Goal: Information Seeking & Learning: Learn about a topic

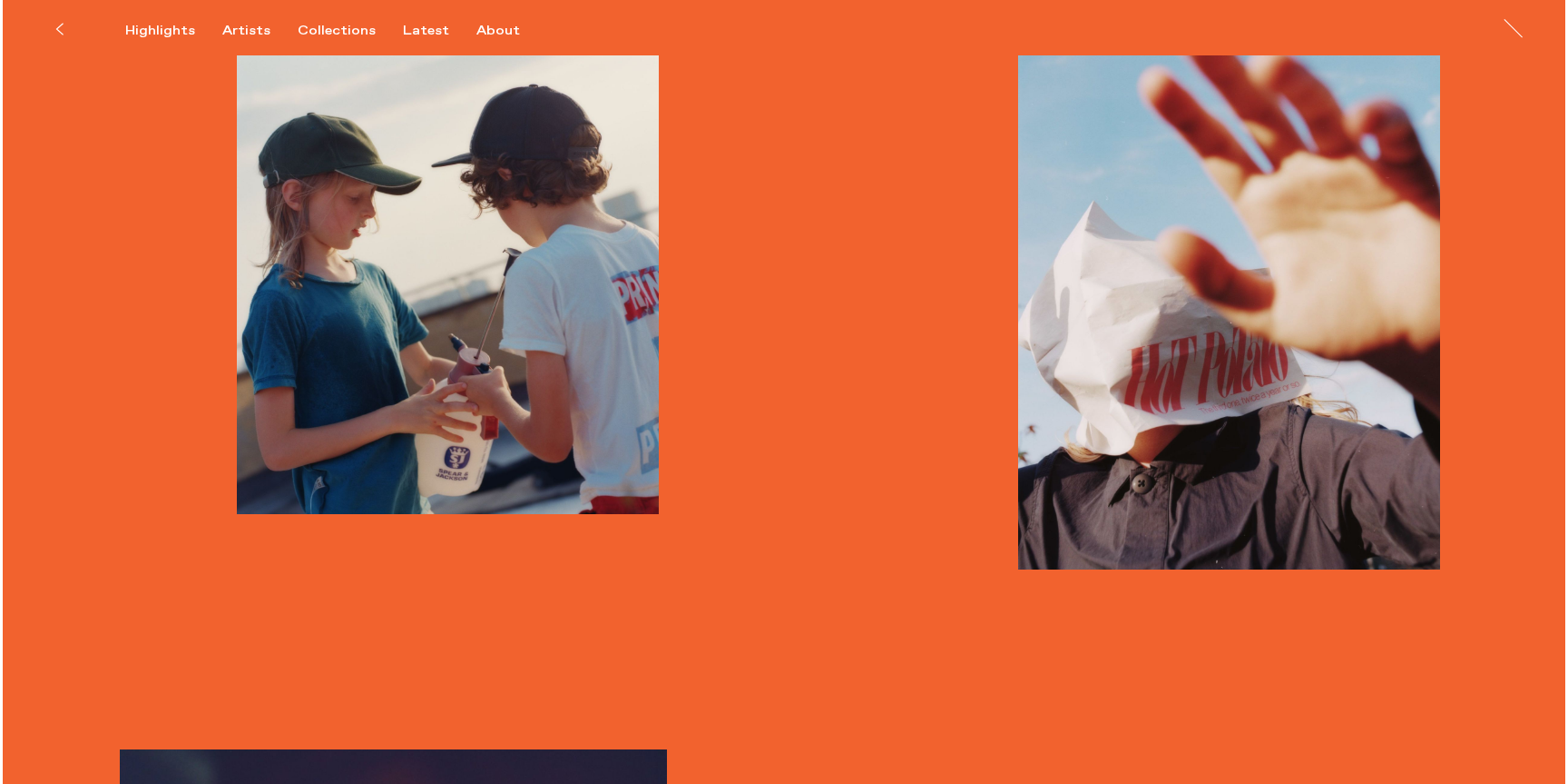
scroll to position [3058, 0]
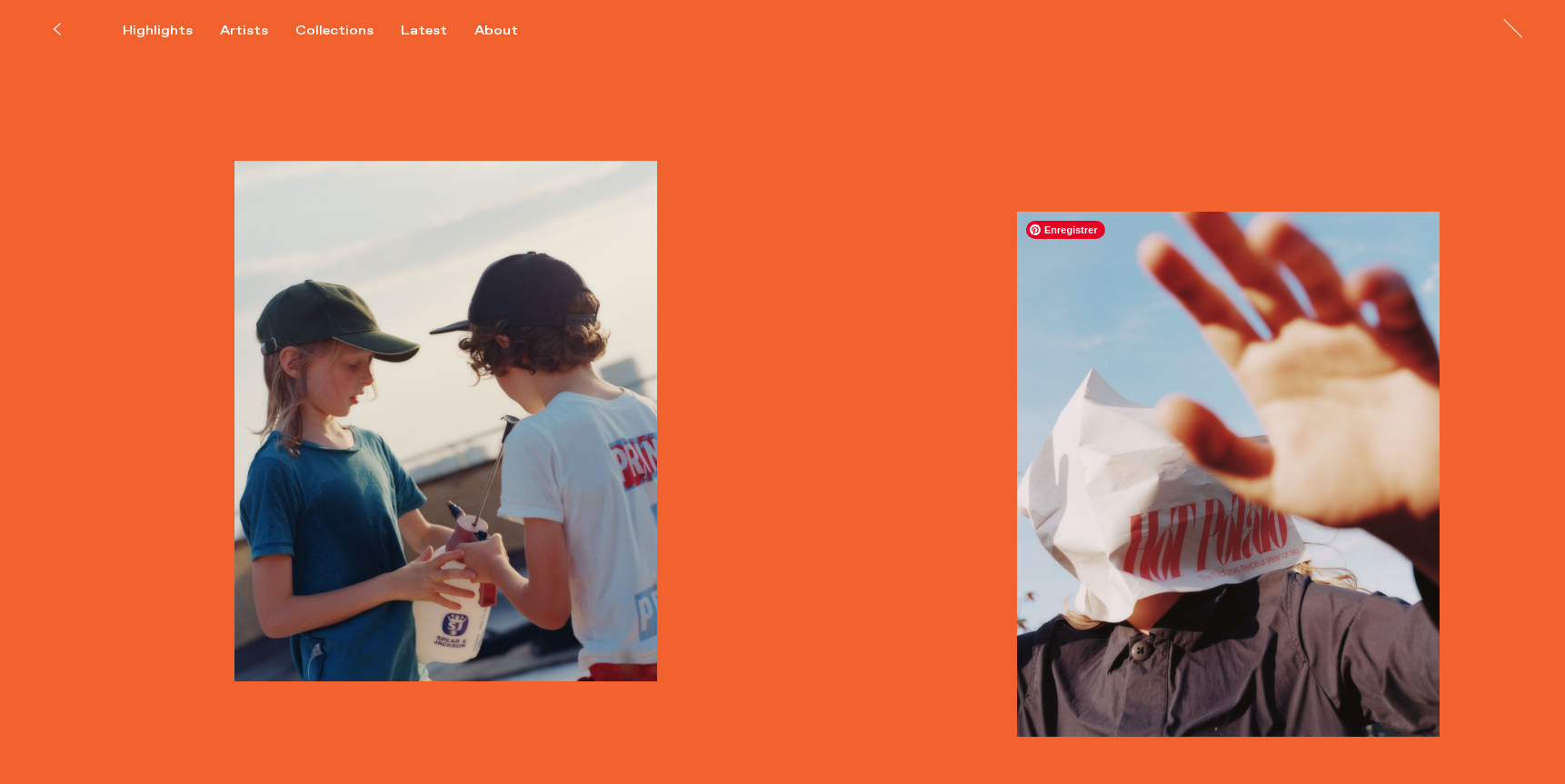
click at [1293, 520] on img "button" at bounding box center [1228, 474] width 423 height 525
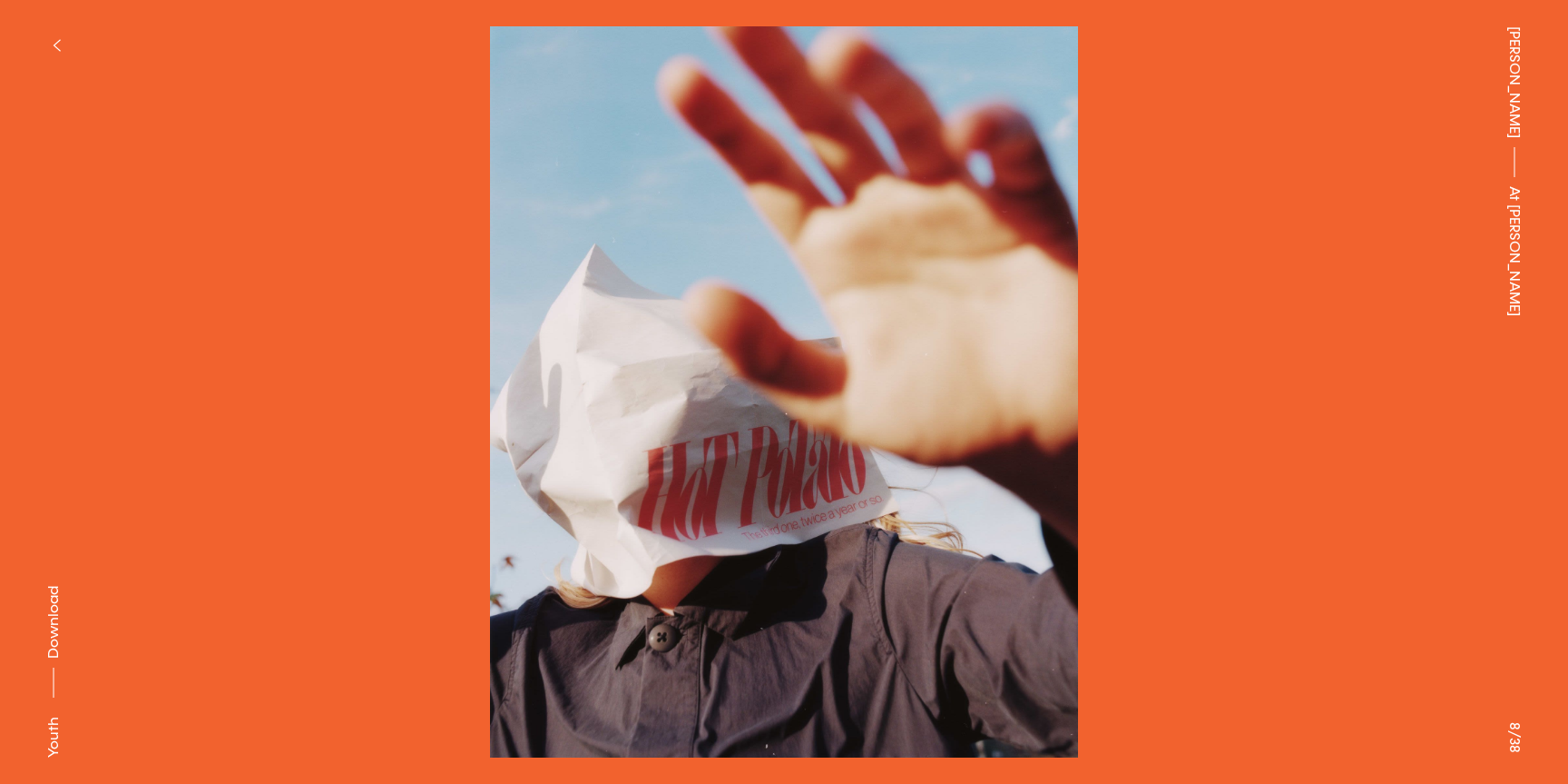
click at [705, 631] on img at bounding box center [784, 392] width 1387 height 731
click at [1505, 739] on div "[PERSON_NAME] At [PERSON_NAME]" at bounding box center [1515, 392] width 108 height 784
click at [1006, 618] on img at bounding box center [784, 392] width 1387 height 731
click at [1255, 348] on button at bounding box center [1176, 196] width 784 height 392
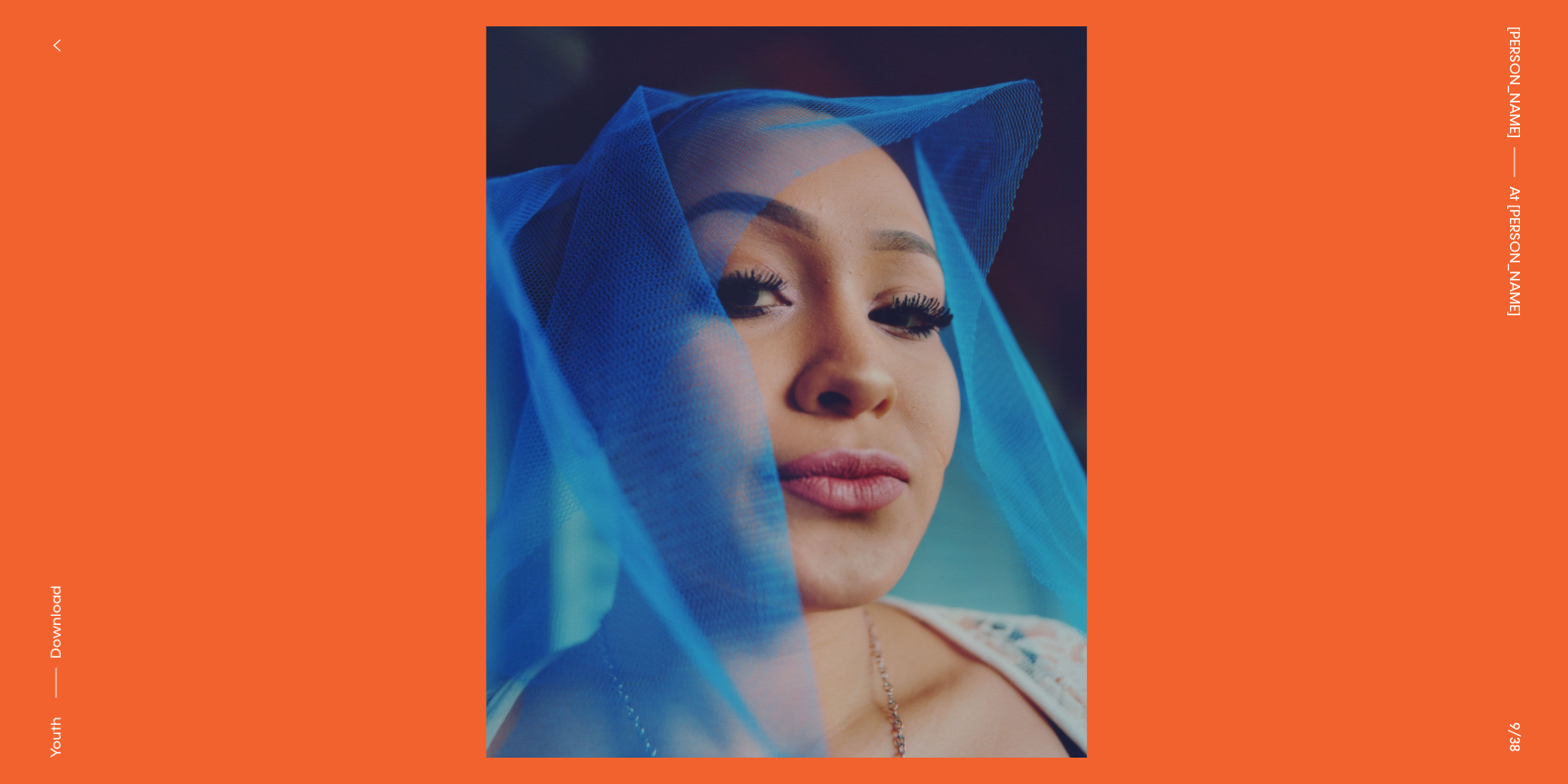
click at [1255, 348] on button at bounding box center [1176, 196] width 784 height 392
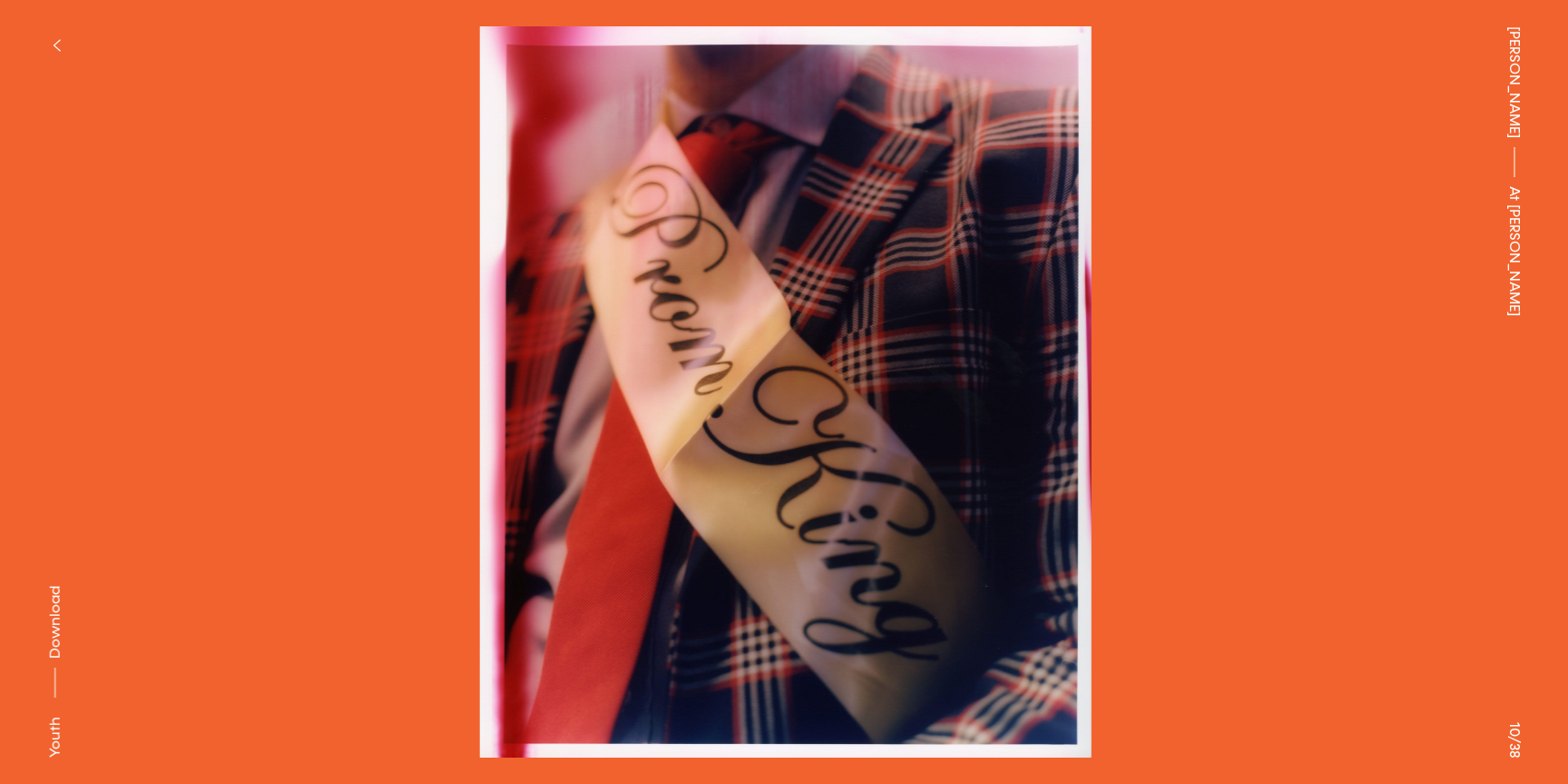
click at [1255, 348] on button at bounding box center [1176, 196] width 784 height 392
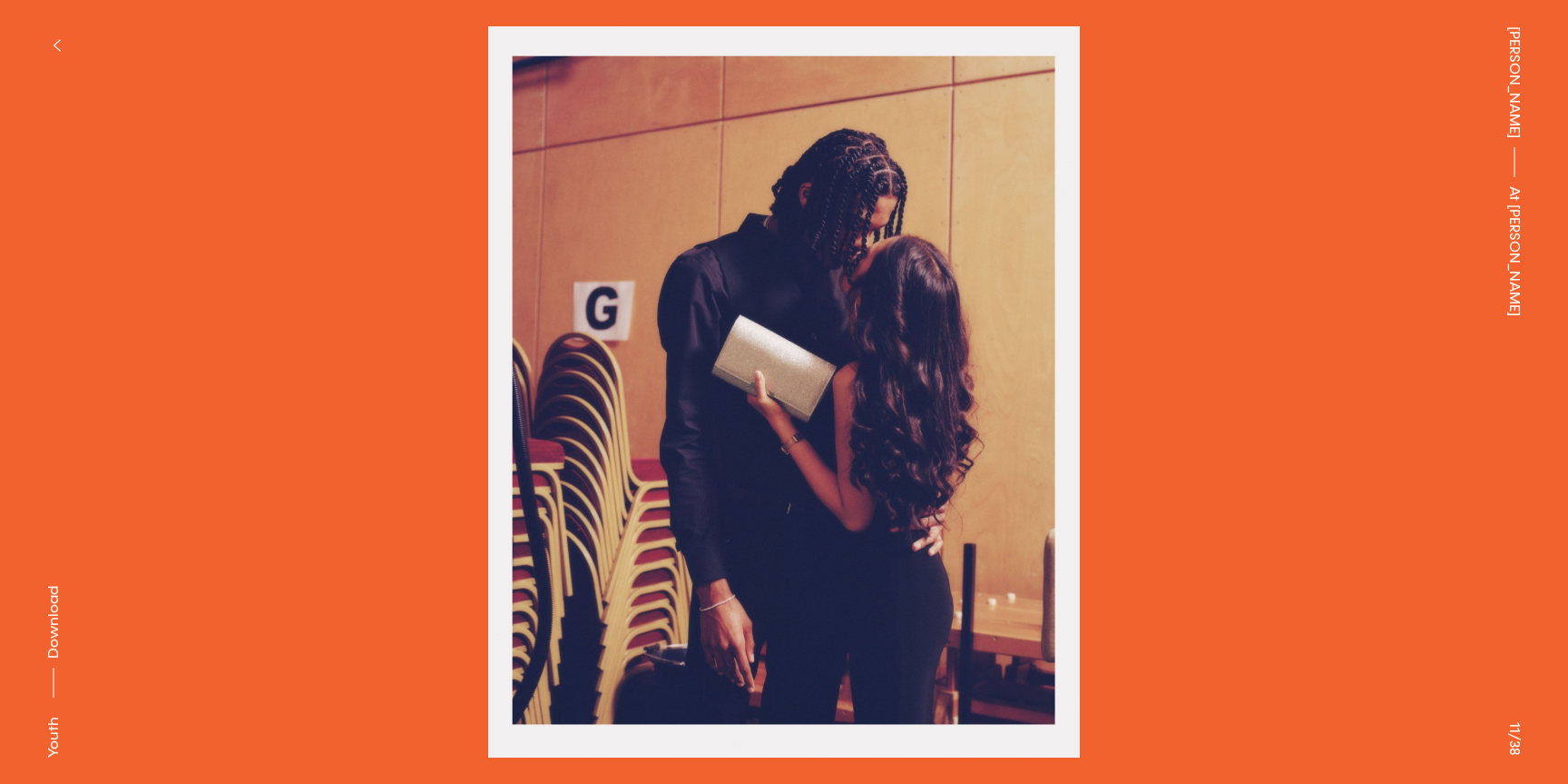
click at [1255, 348] on button at bounding box center [1176, 196] width 784 height 392
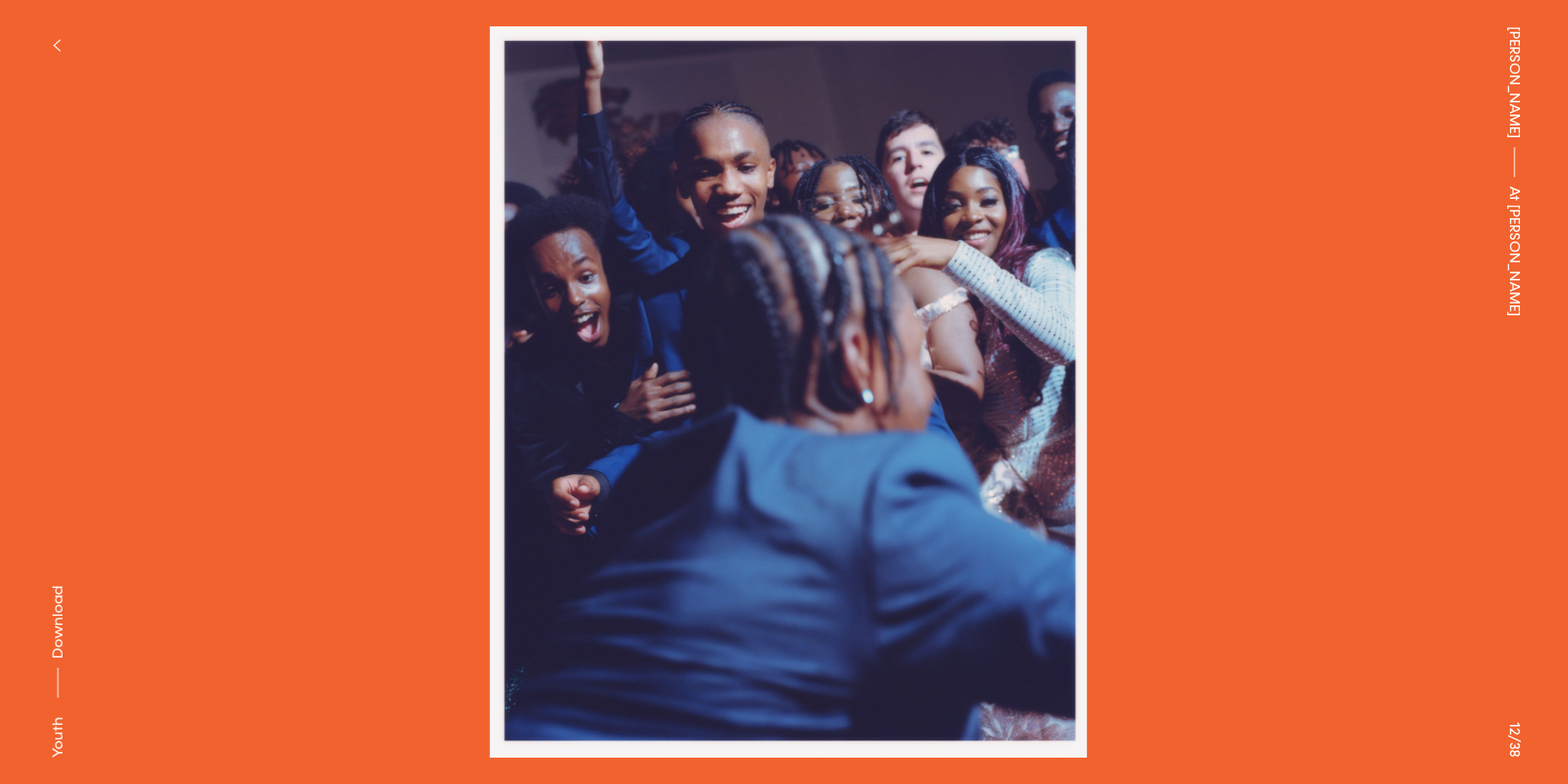
click at [1255, 348] on button at bounding box center [1176, 196] width 784 height 392
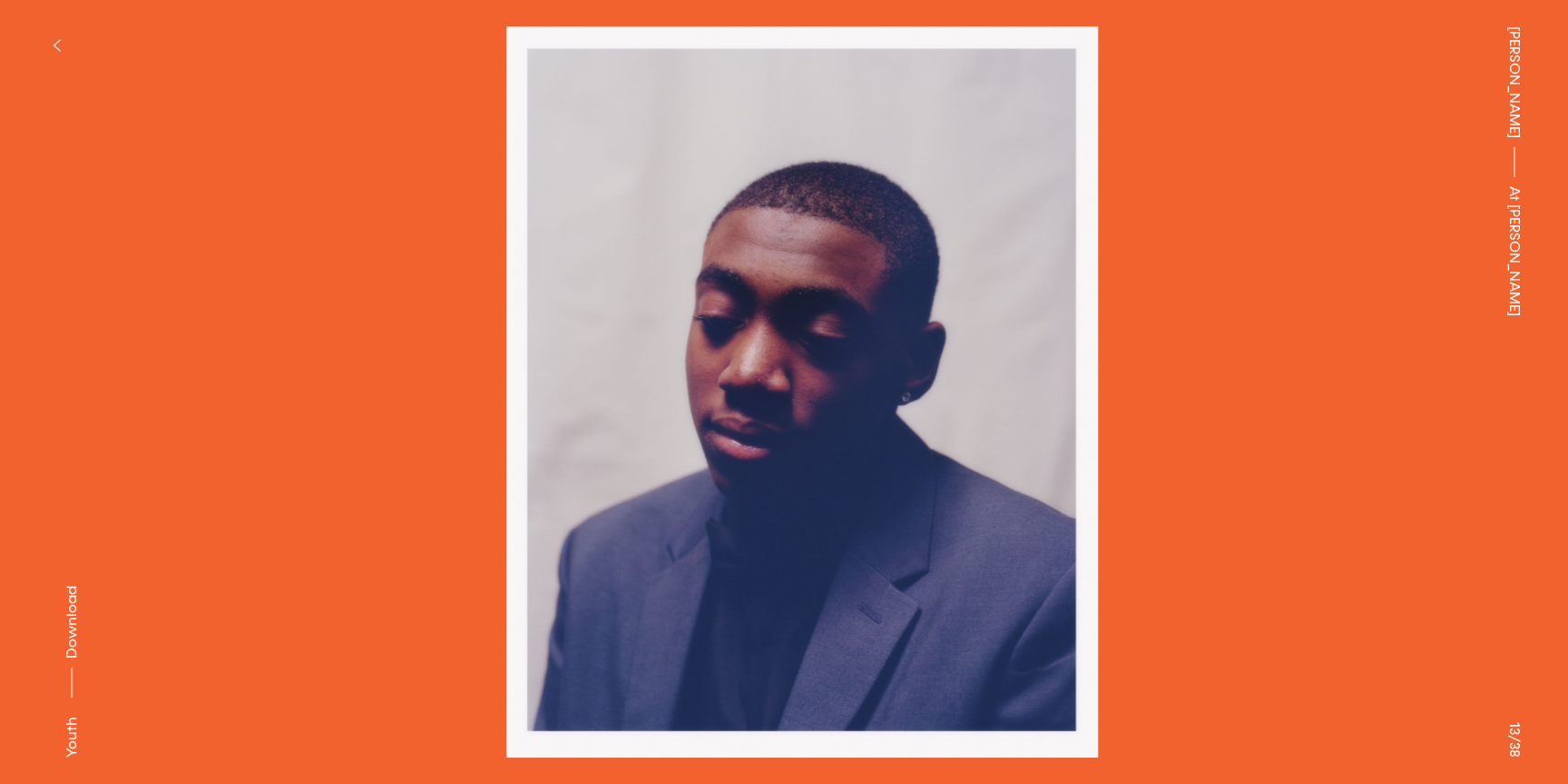
click at [1255, 348] on button at bounding box center [1176, 196] width 784 height 392
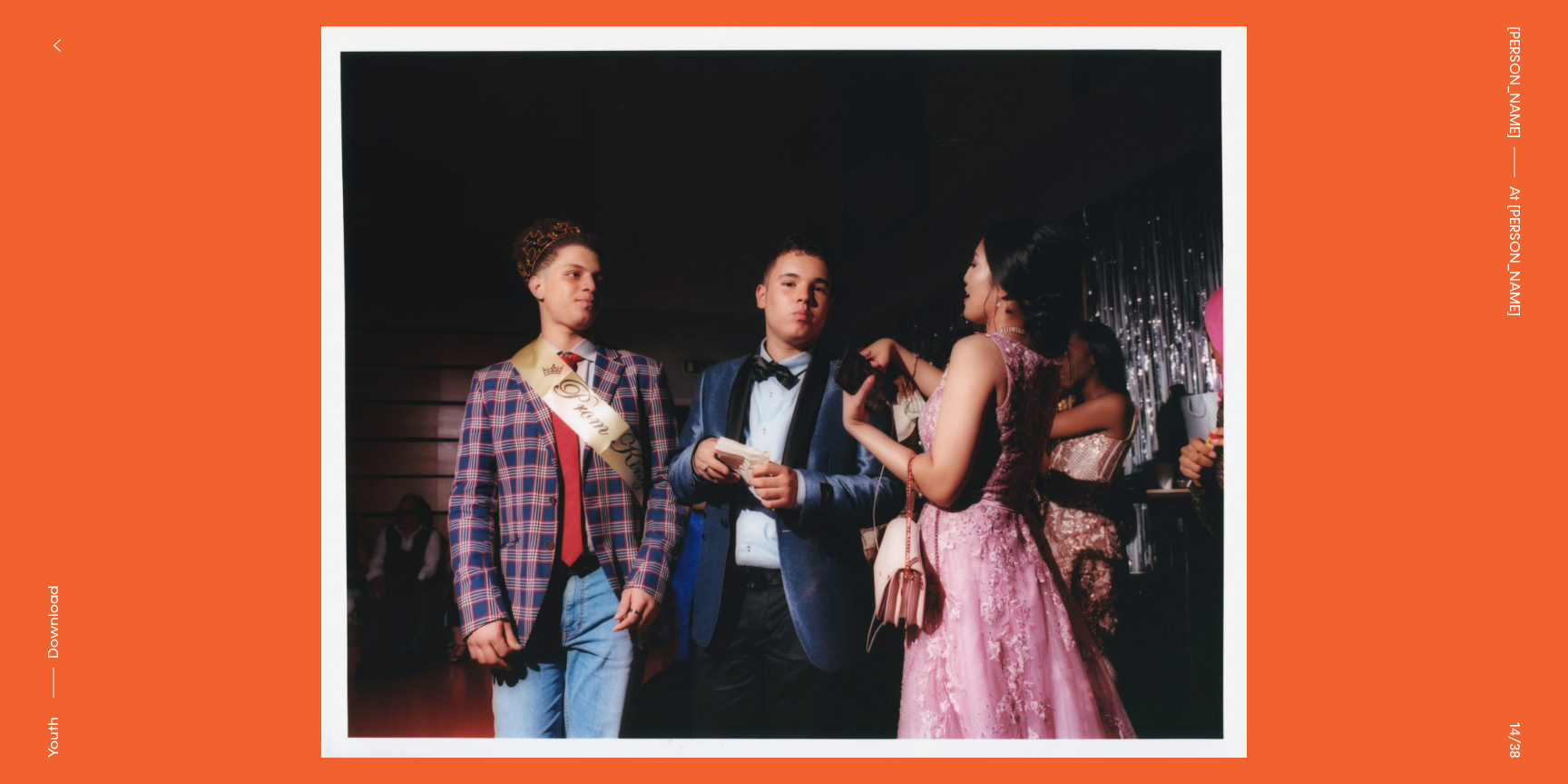
click at [1255, 348] on button at bounding box center [1176, 196] width 784 height 392
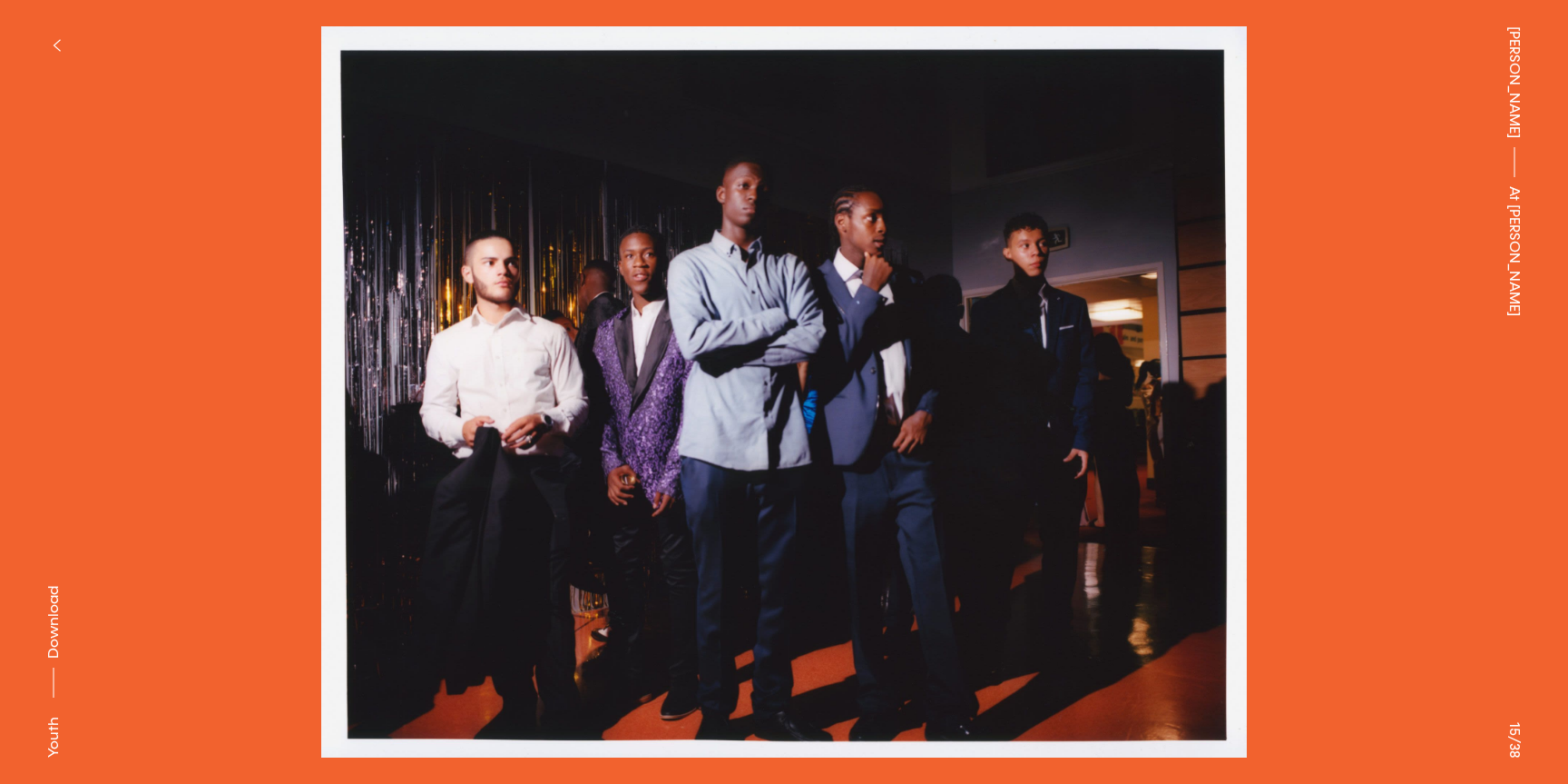
click at [1255, 348] on button at bounding box center [1176, 196] width 784 height 392
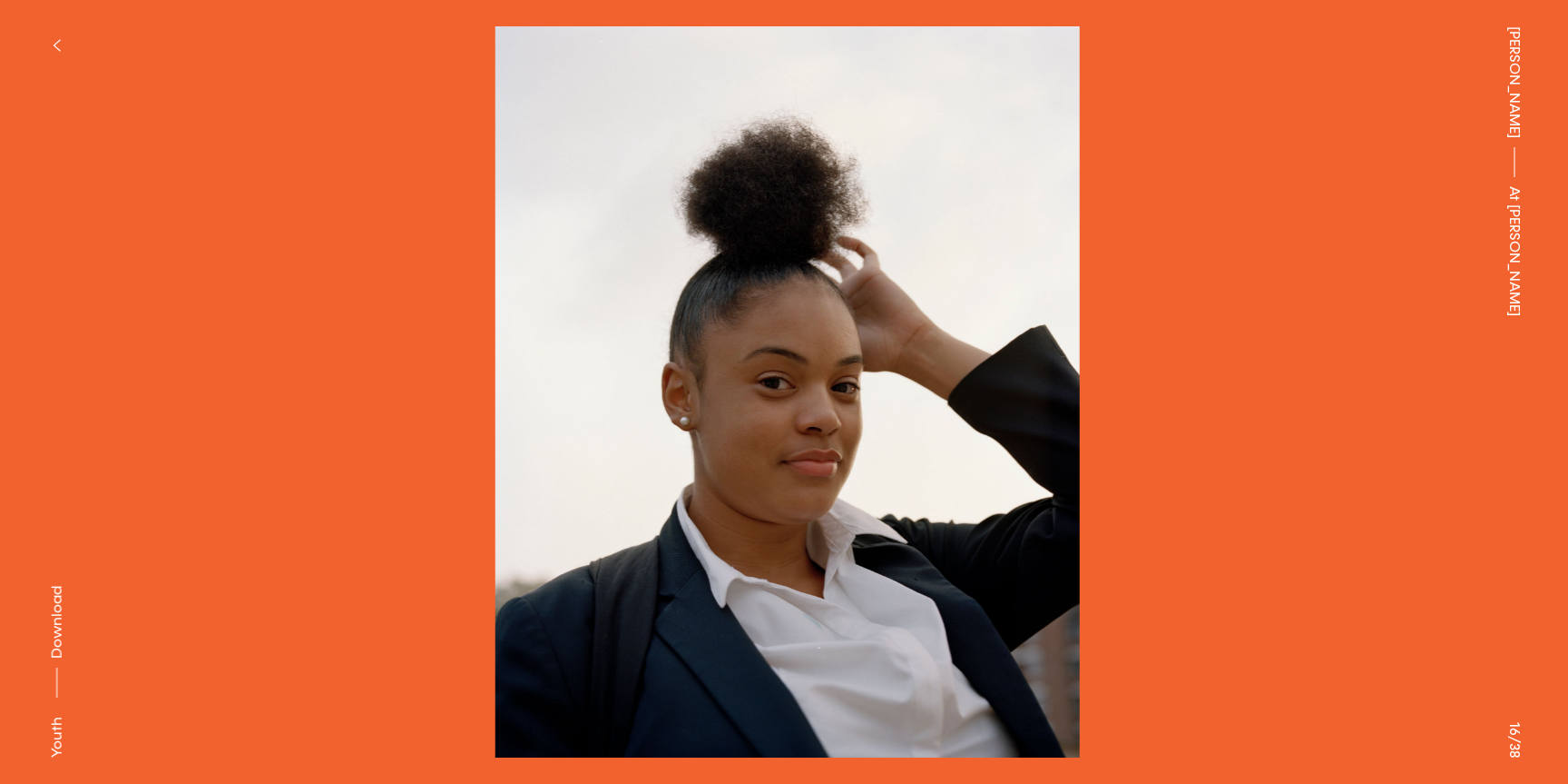
click at [1255, 348] on button at bounding box center [1176, 196] width 784 height 392
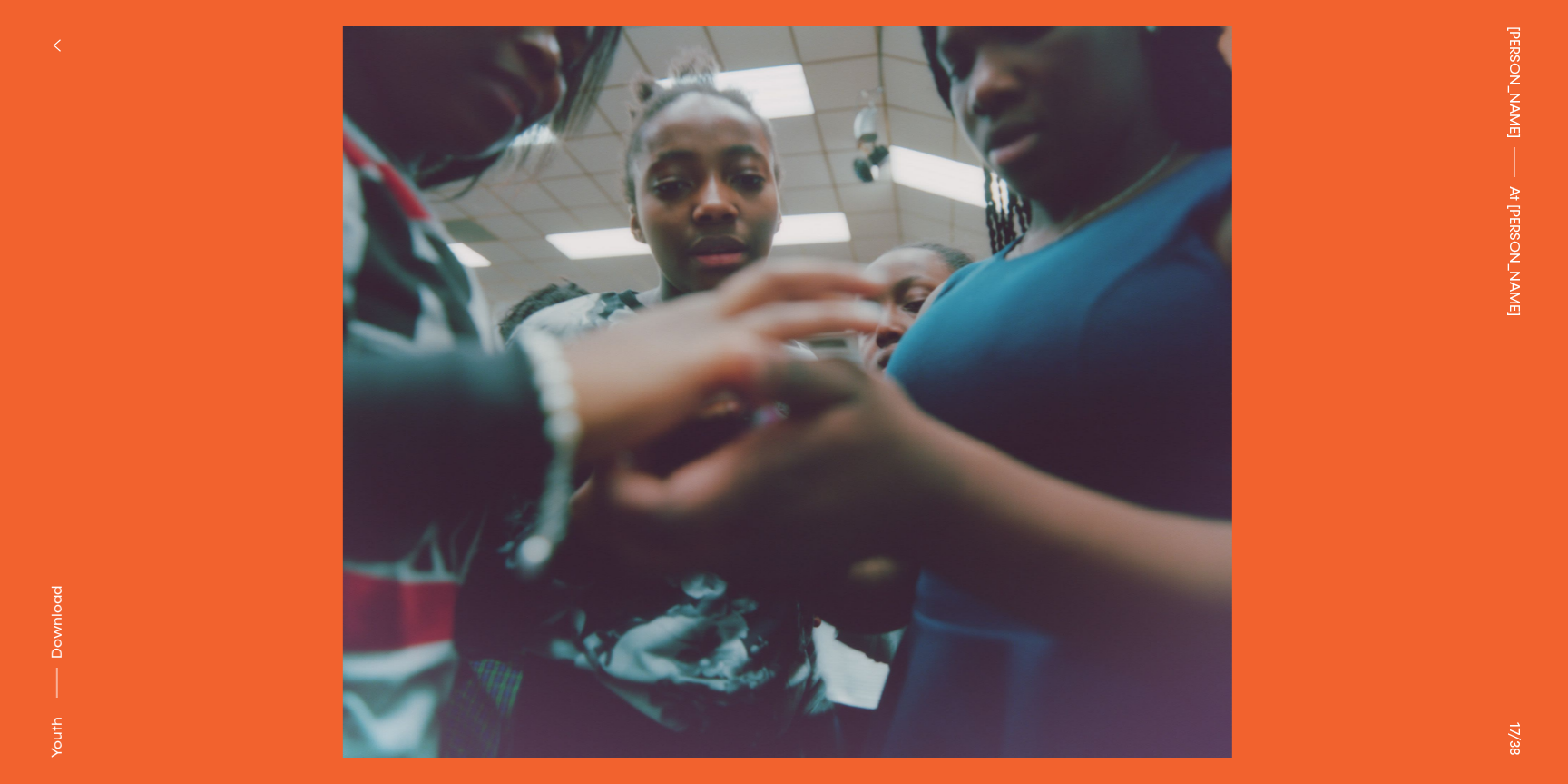
click at [1255, 348] on button at bounding box center [1176, 196] width 784 height 392
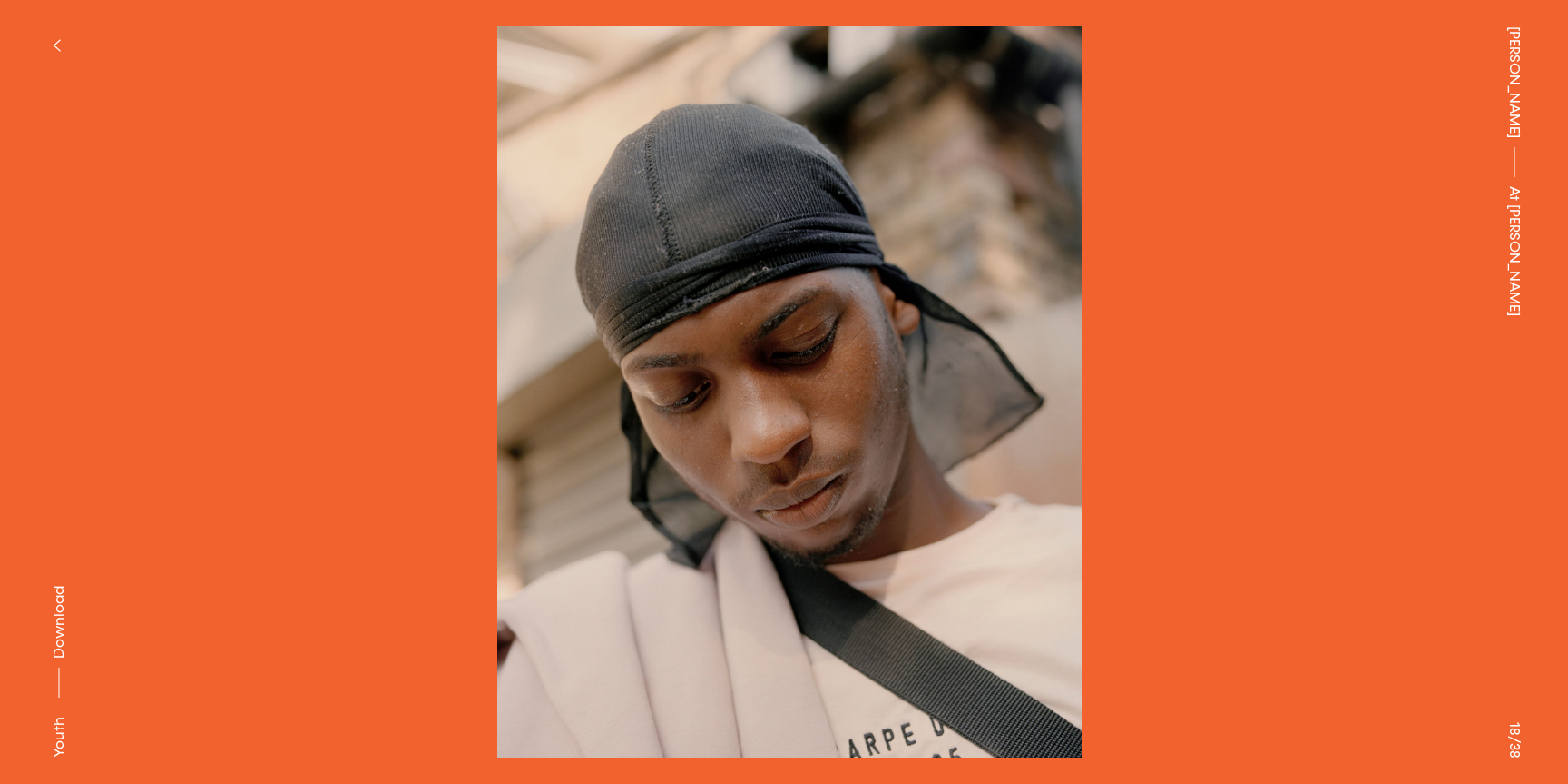
click at [1255, 348] on button at bounding box center [1176, 196] width 784 height 392
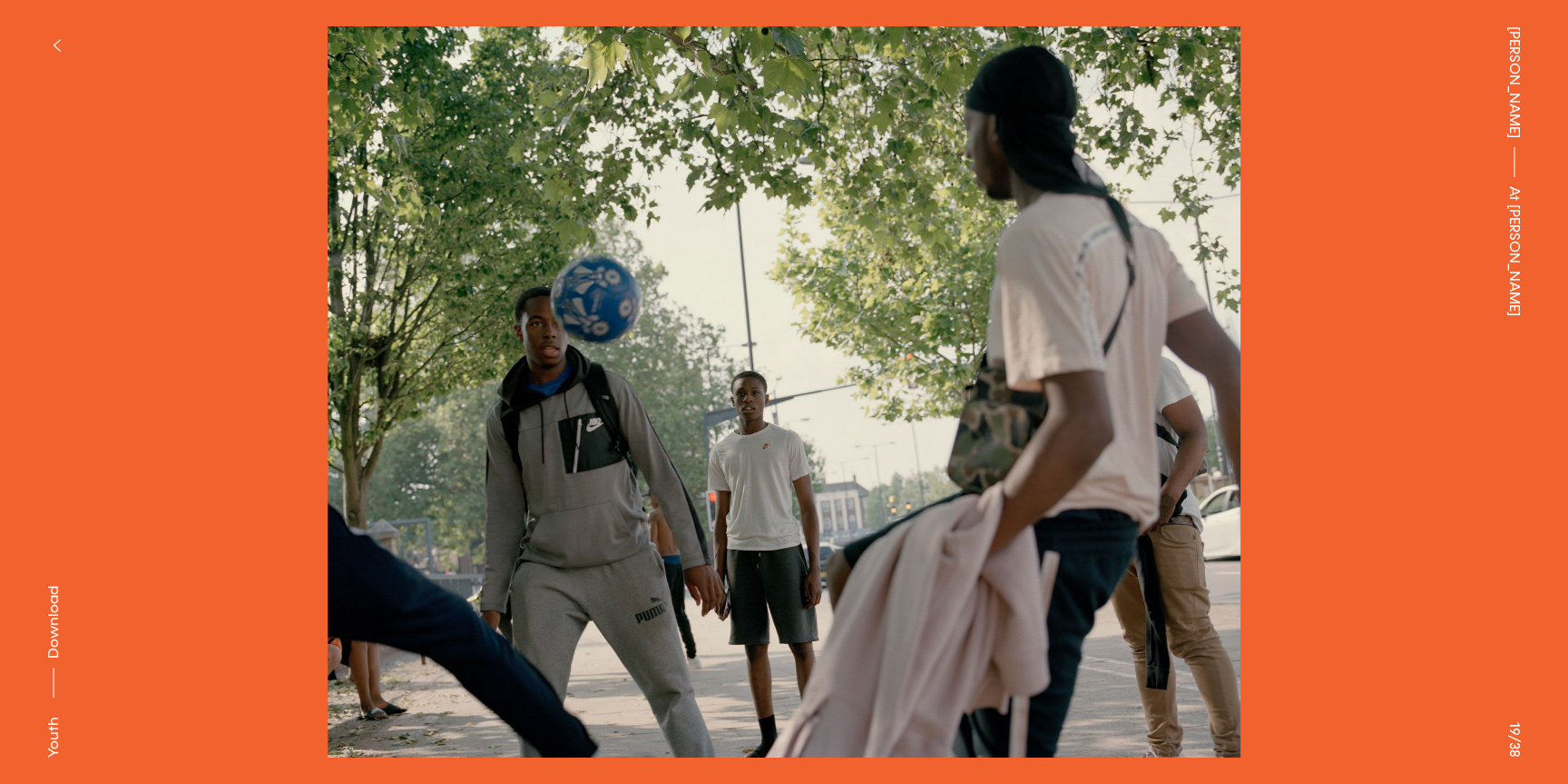
click at [1255, 348] on button at bounding box center [1176, 196] width 784 height 392
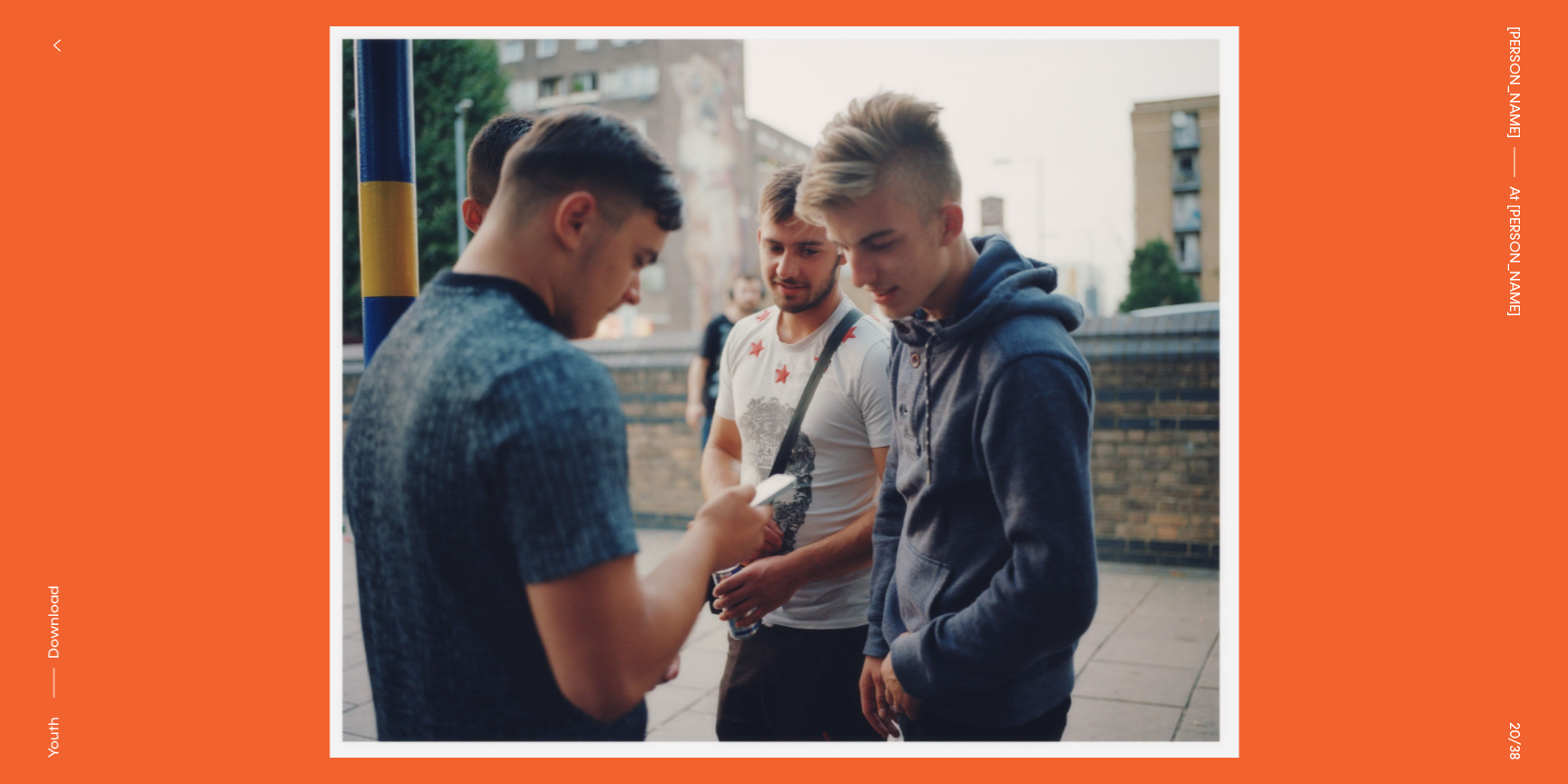
click at [1255, 348] on button at bounding box center [1176, 196] width 784 height 392
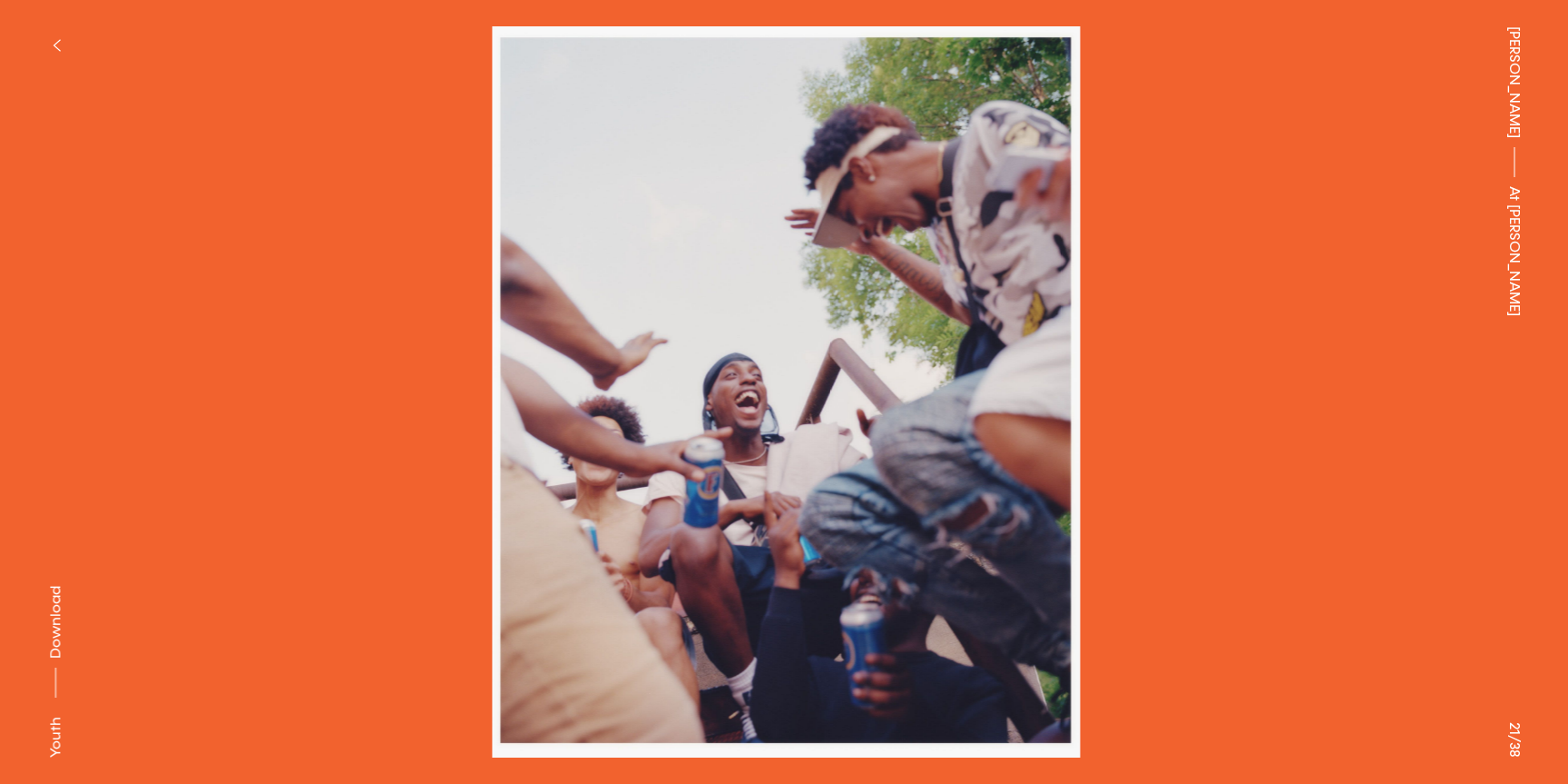
click at [1255, 348] on button at bounding box center [1176, 196] width 784 height 392
